Goal: Navigation & Orientation: Find specific page/section

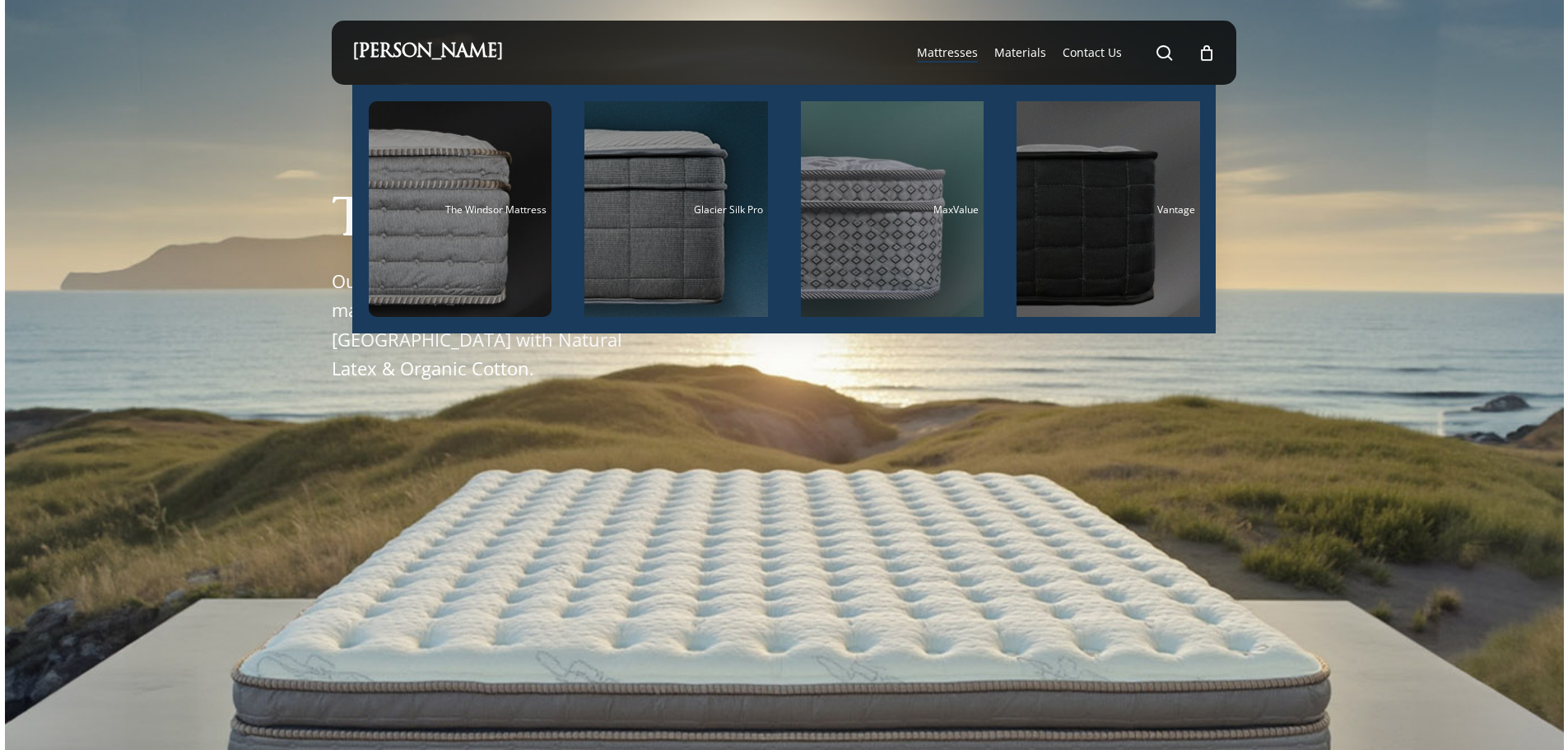
click at [941, 54] on span "Mattresses" at bounding box center [947, 52] width 61 height 16
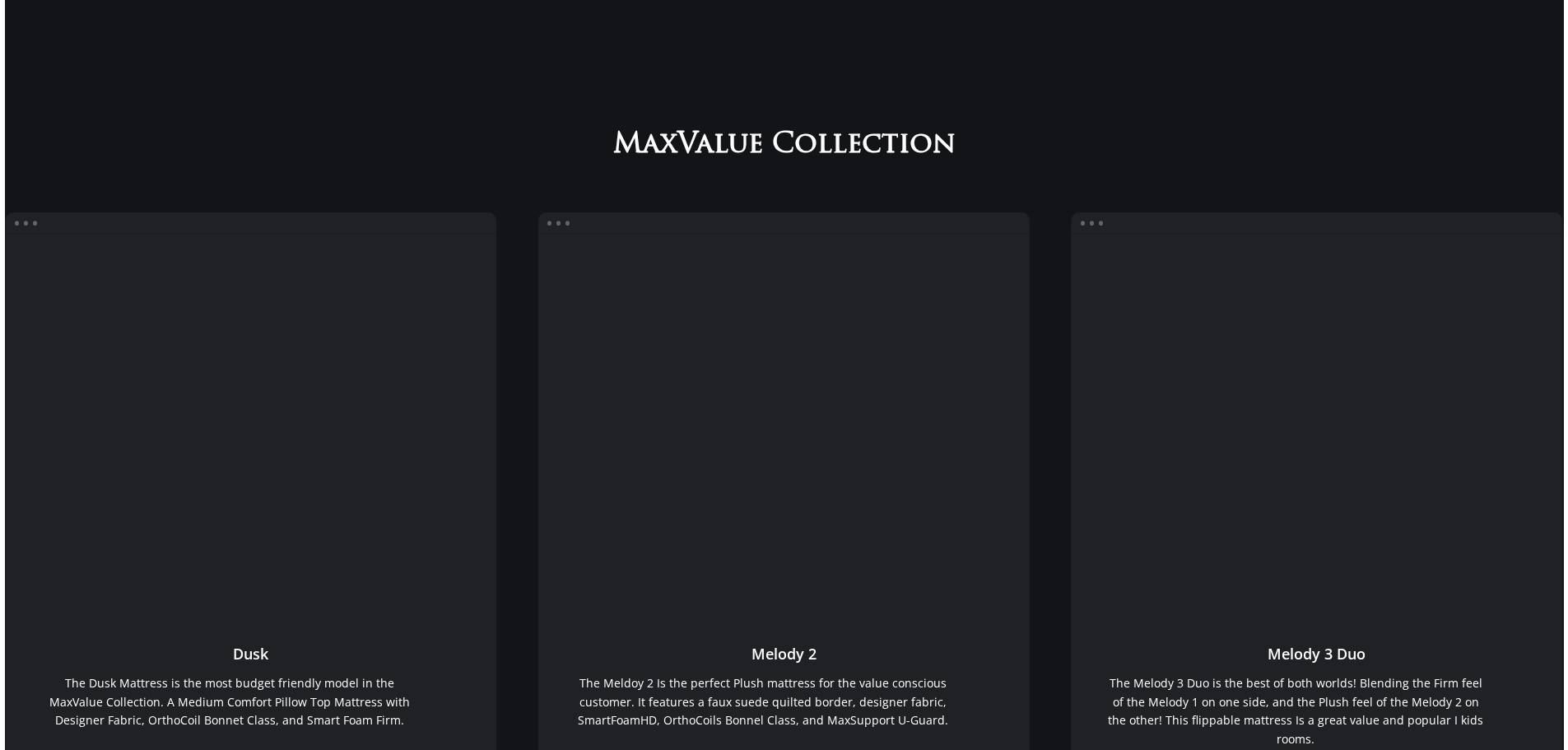
scroll to position [82, 0]
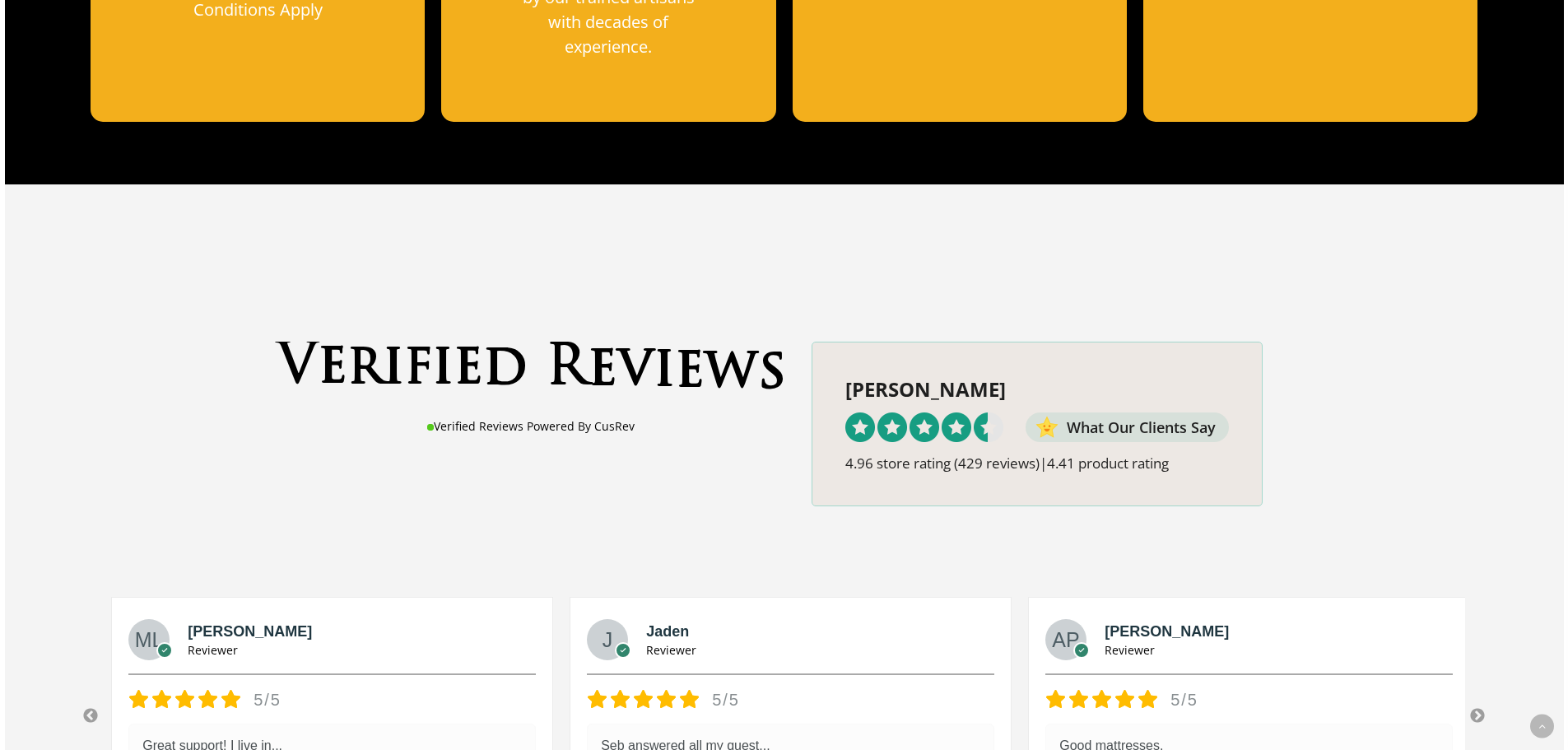
scroll to position [1893, 0]
